Goal: Find specific page/section

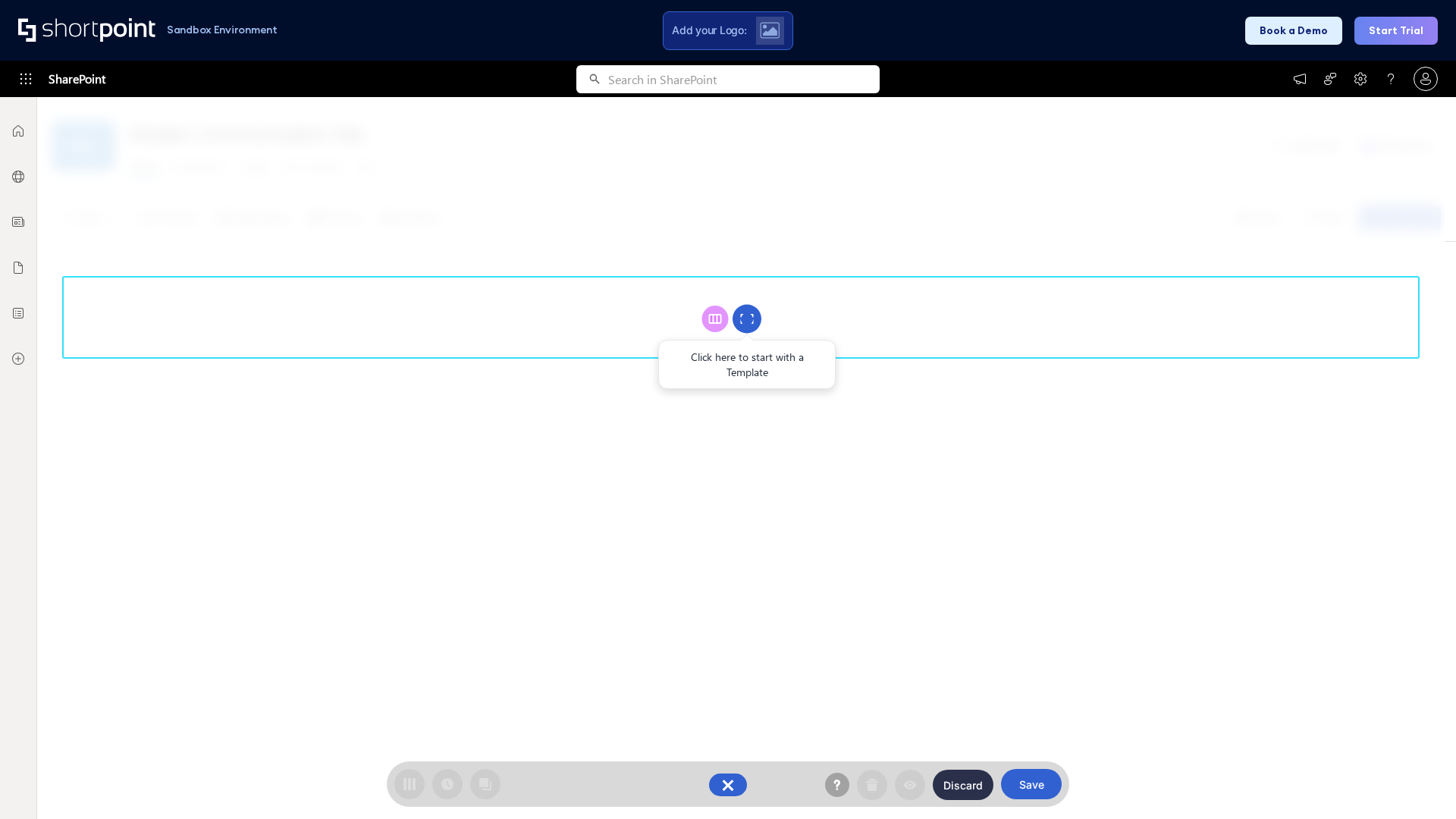
click at [747, 319] on circle at bounding box center [747, 320] width 29 height 29
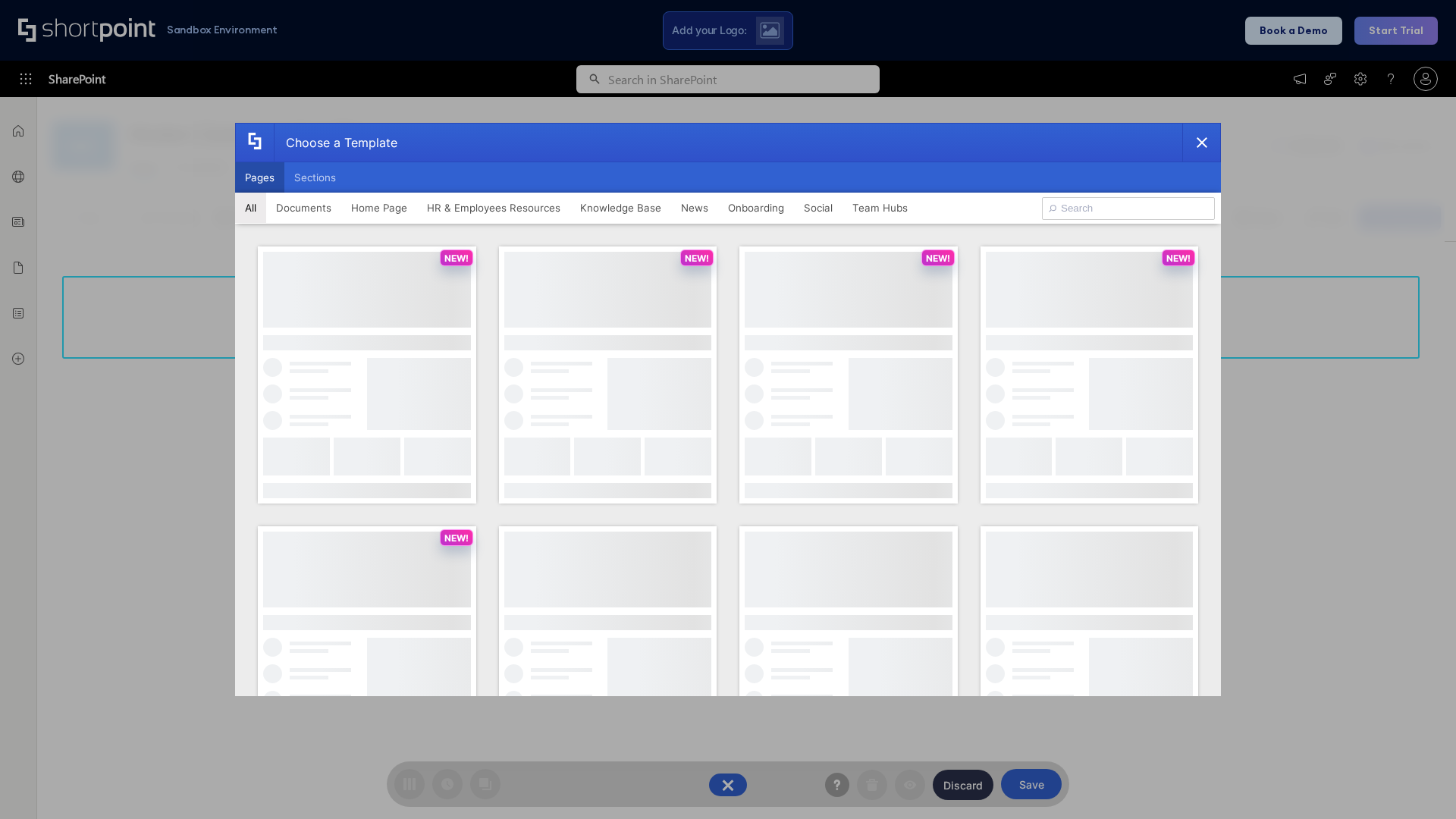
click at [259, 178] on button "Pages" at bounding box center [260, 177] width 50 height 30
type input "HR 1"
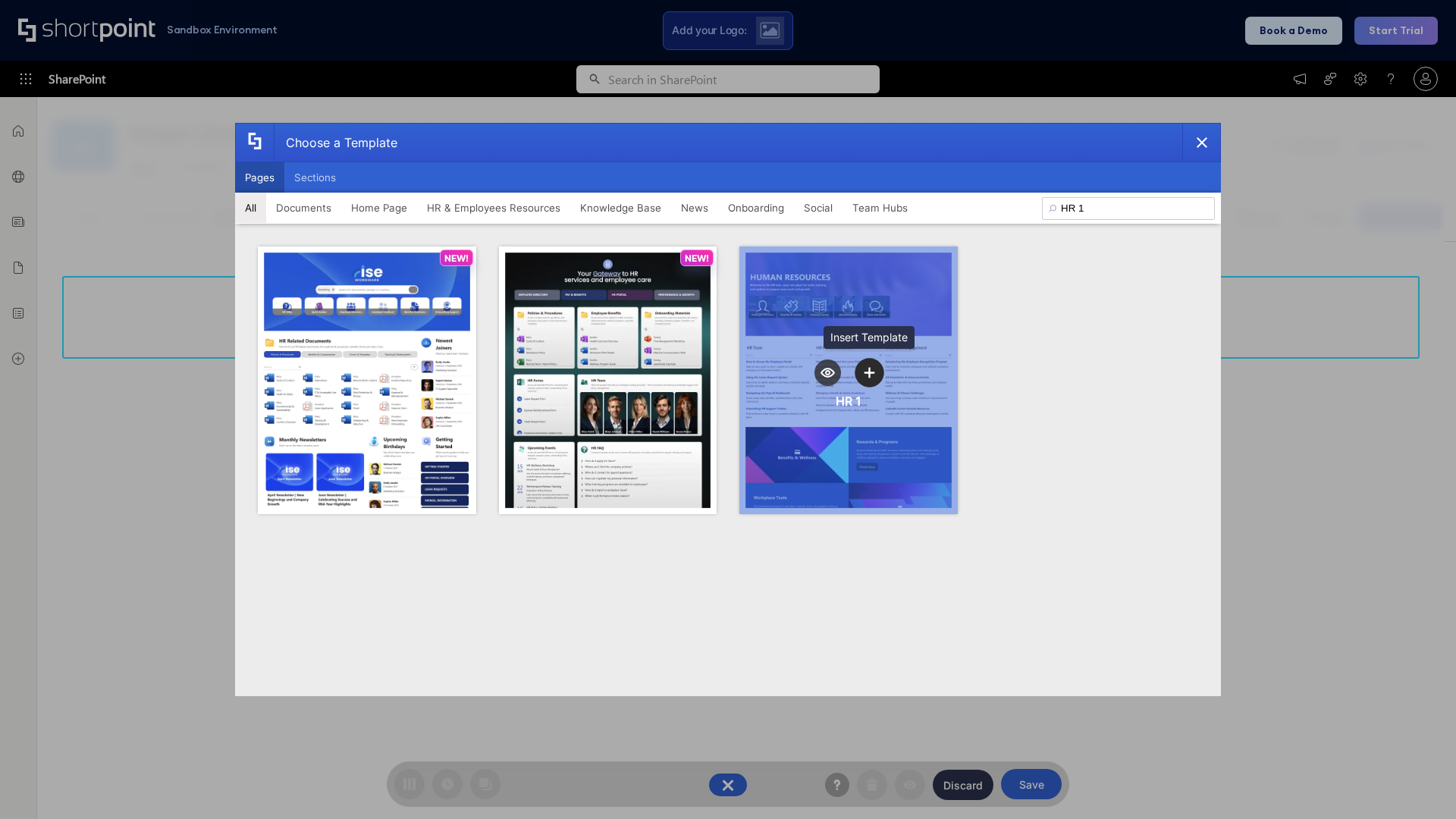
click at [869, 373] on icon "template selector" at bounding box center [869, 372] width 10 height 10
